Goal: Submit feedback/report problem

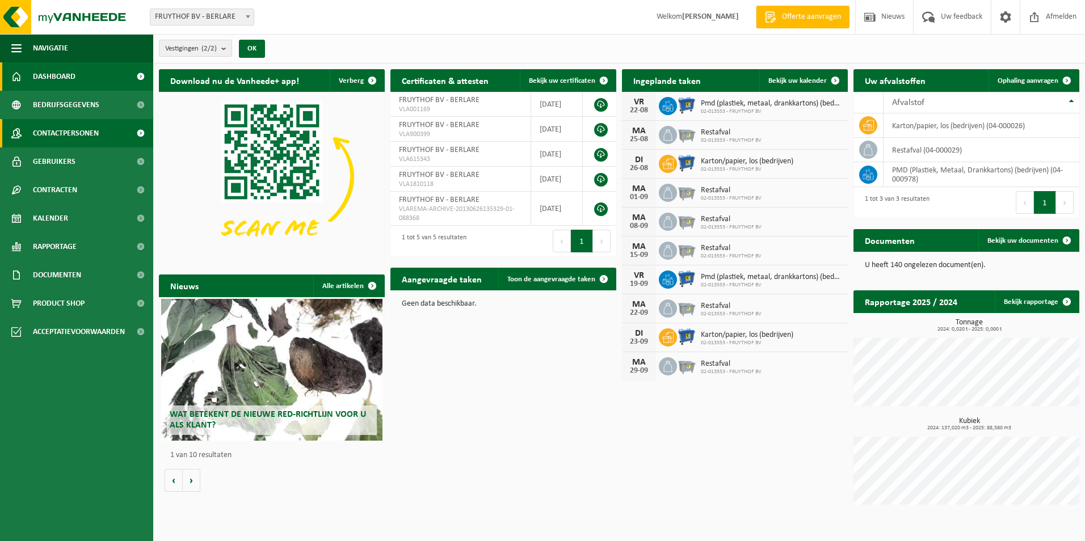
click at [80, 132] on span "Contactpersonen" at bounding box center [66, 133] width 66 height 28
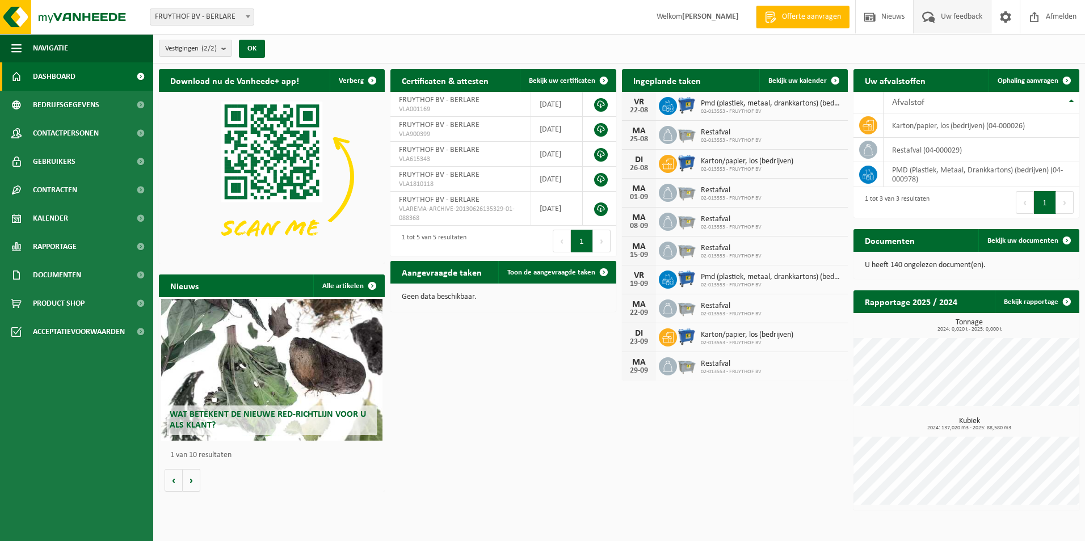
click at [950, 12] on span "Uw feedback" at bounding box center [961, 16] width 47 height 33
